Goal: Task Accomplishment & Management: Use online tool/utility

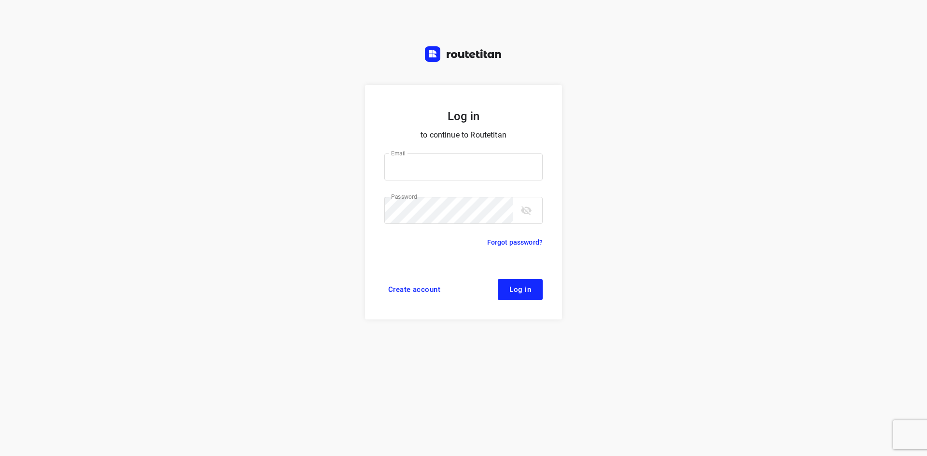
type input "[EMAIL_ADDRESS][DOMAIN_NAME]"
click at [519, 289] on span "Log in" at bounding box center [521, 290] width 22 height 8
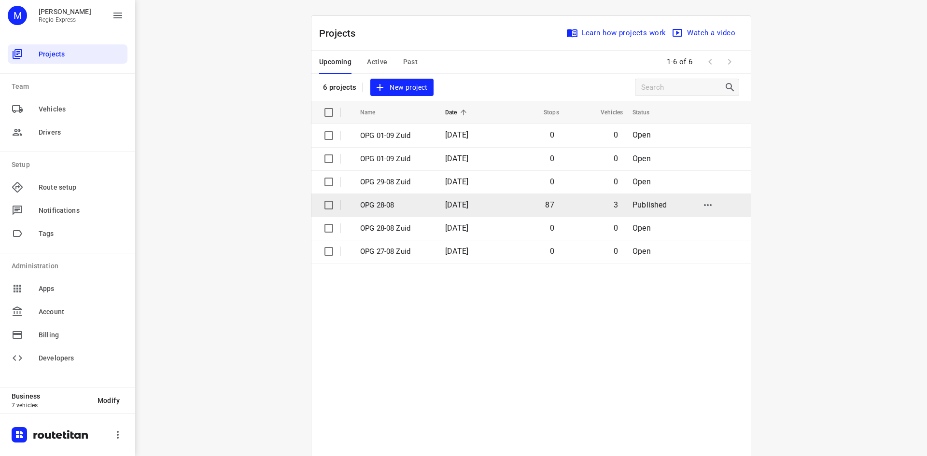
click at [411, 204] on p "OPG 28-08" at bounding box center [395, 205] width 71 height 11
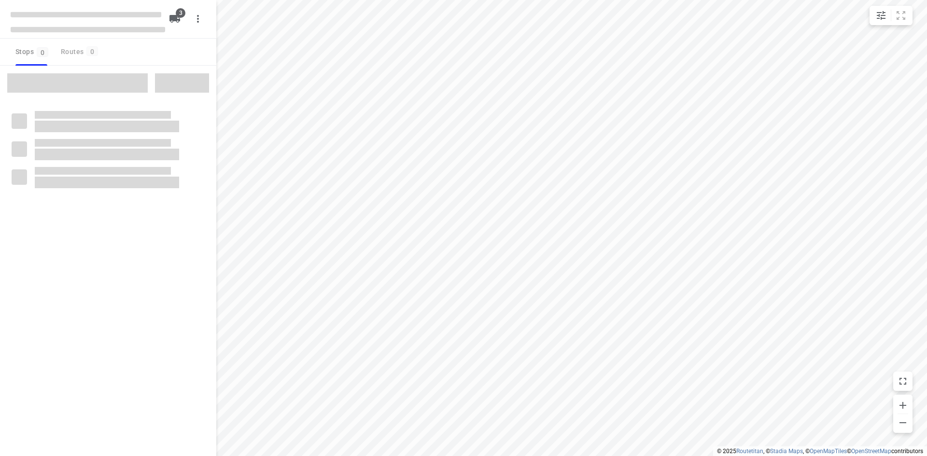
type input "distance"
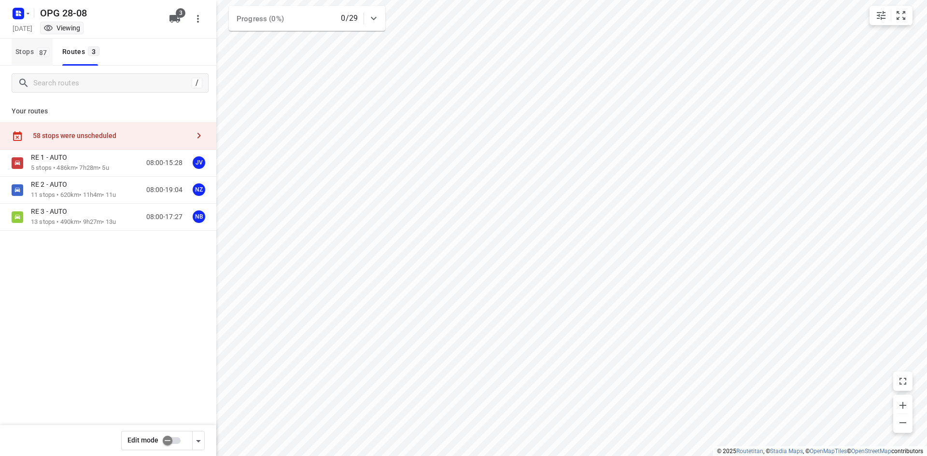
click at [22, 55] on span "Stops 87" at bounding box center [33, 52] width 37 height 12
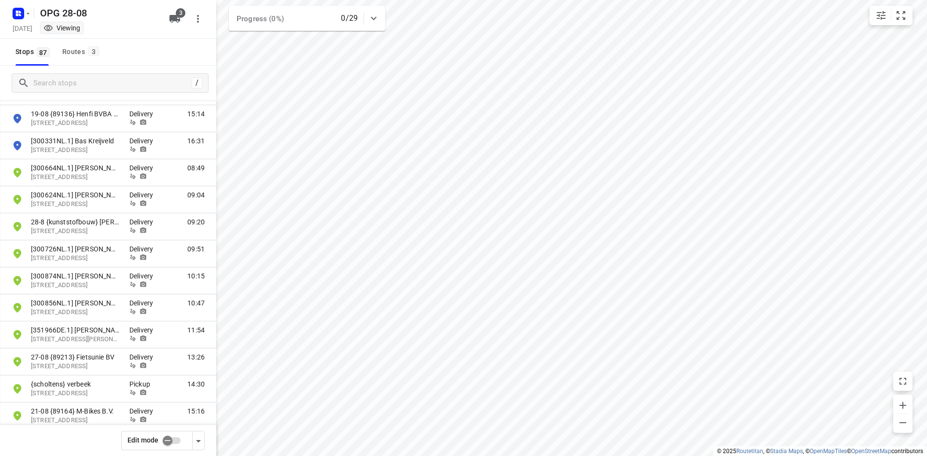
scroll to position [2028, 0]
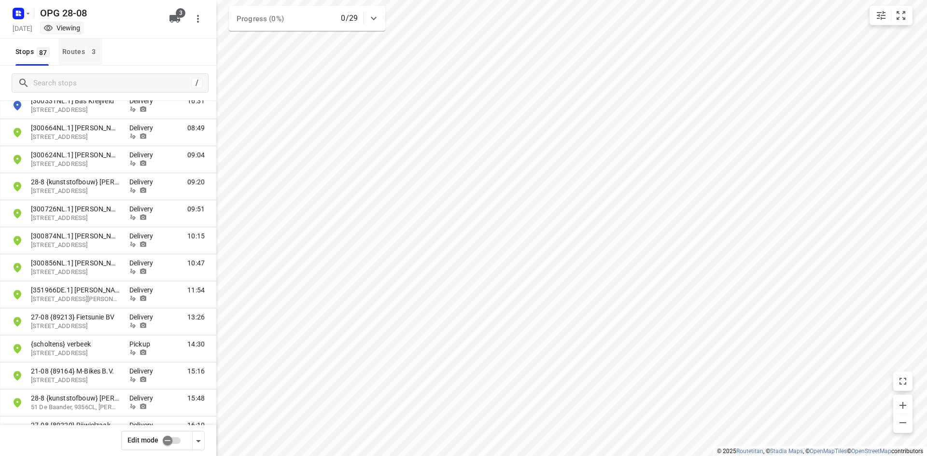
click at [72, 47] on div "Routes 3" at bounding box center [82, 52] width 40 height 12
